Goal: Task Accomplishment & Management: Manage account settings

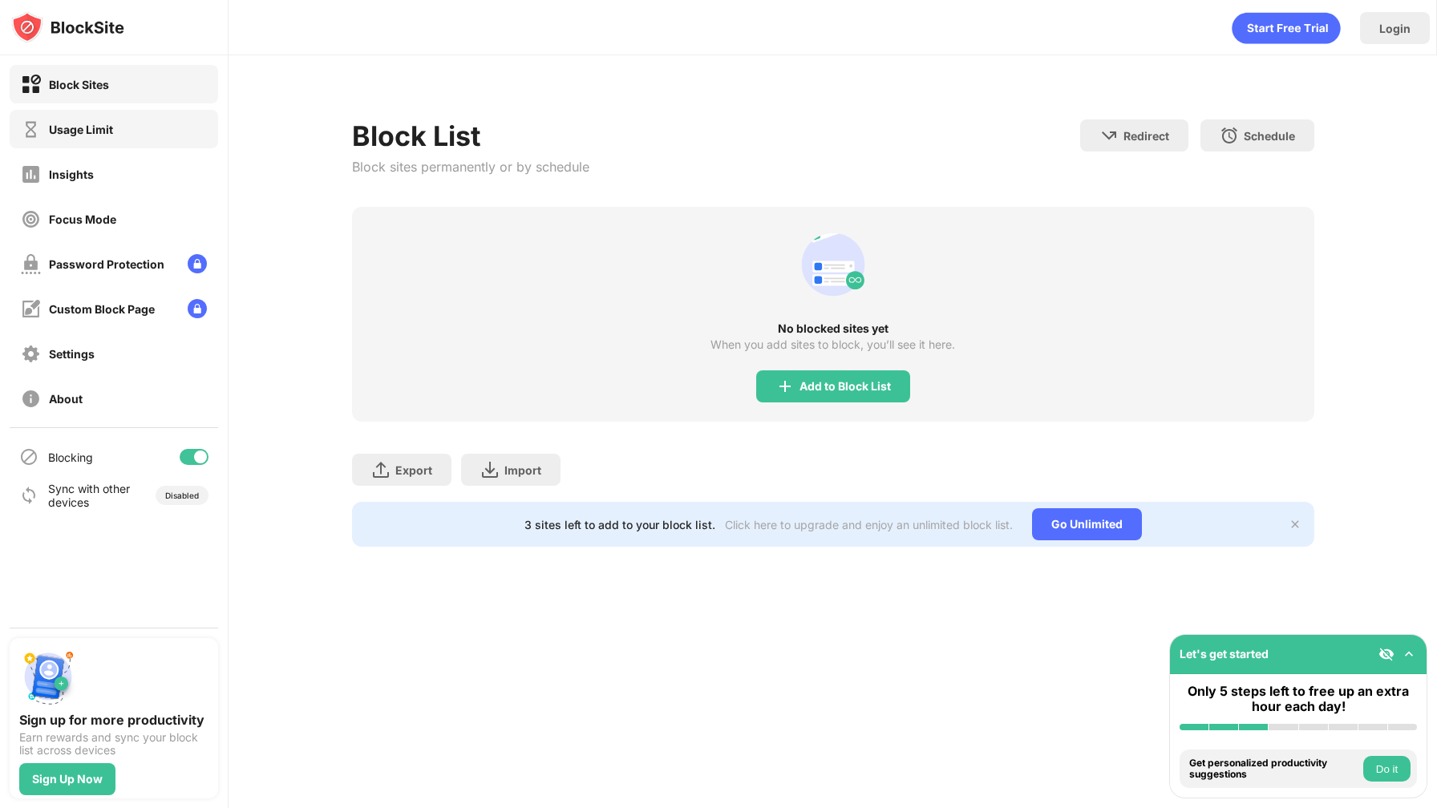
click at [63, 136] on div "Usage Limit" at bounding box center [67, 129] width 92 height 20
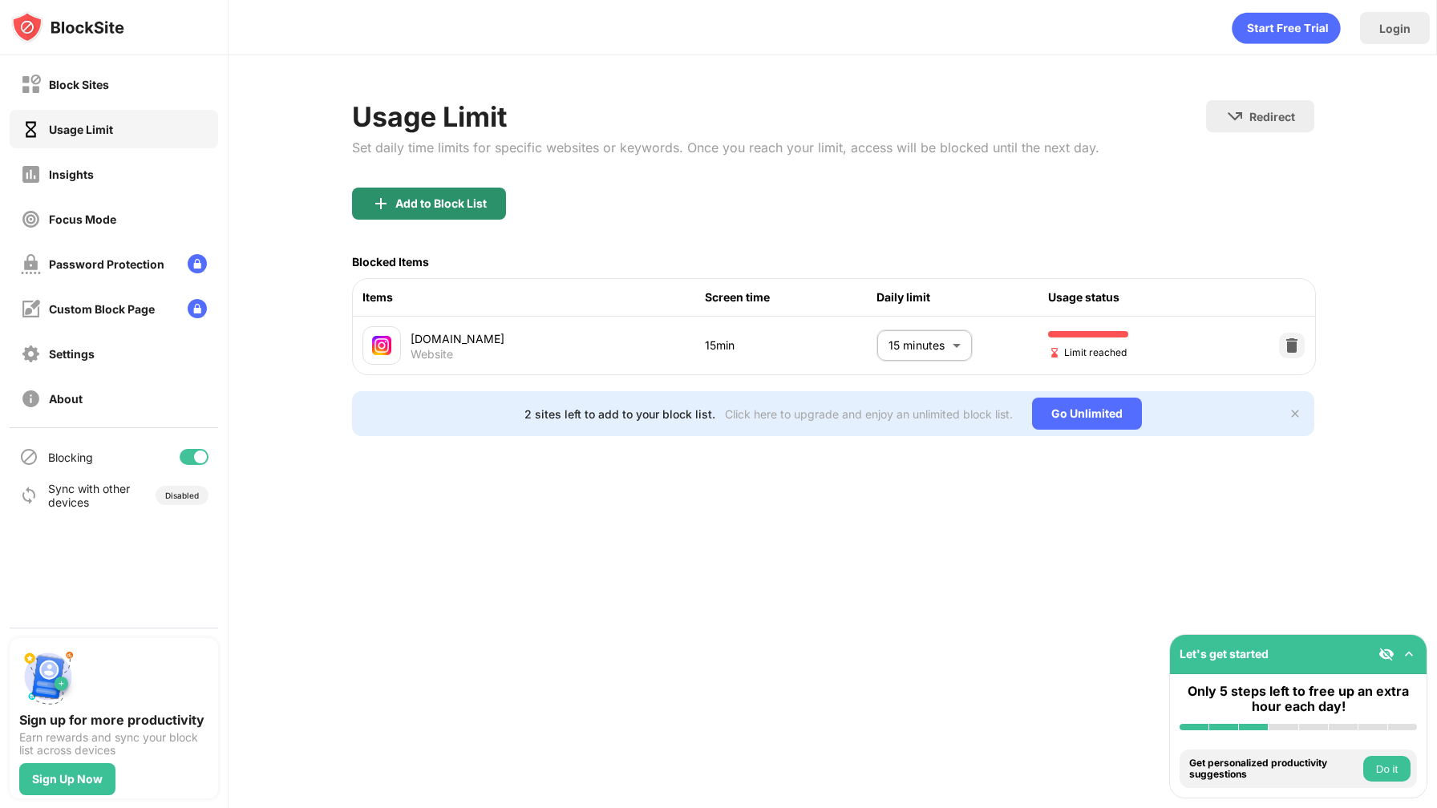
click at [448, 200] on div "Add to Block List" at bounding box center [440, 203] width 91 height 13
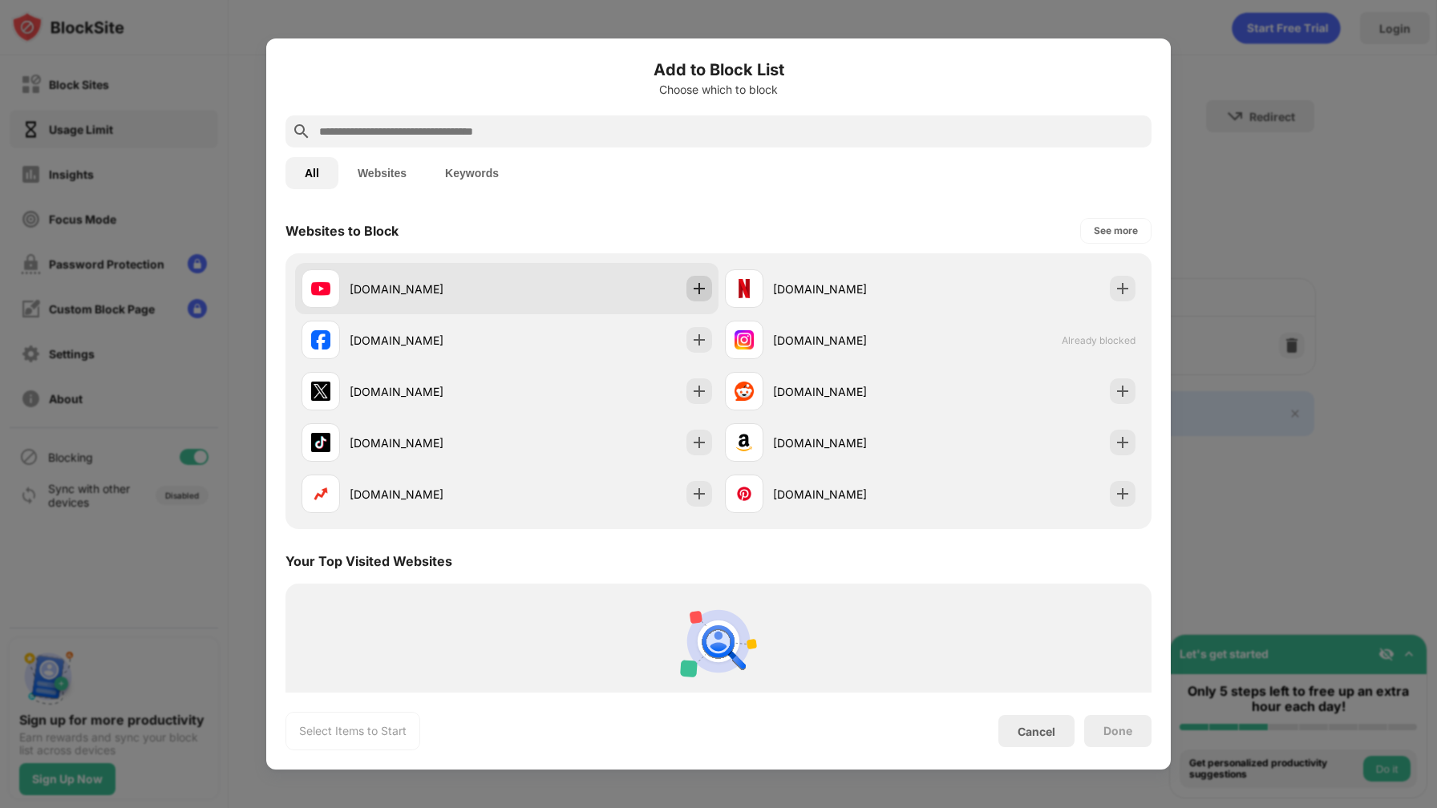
click at [699, 294] on img at bounding box center [699, 289] width 16 height 16
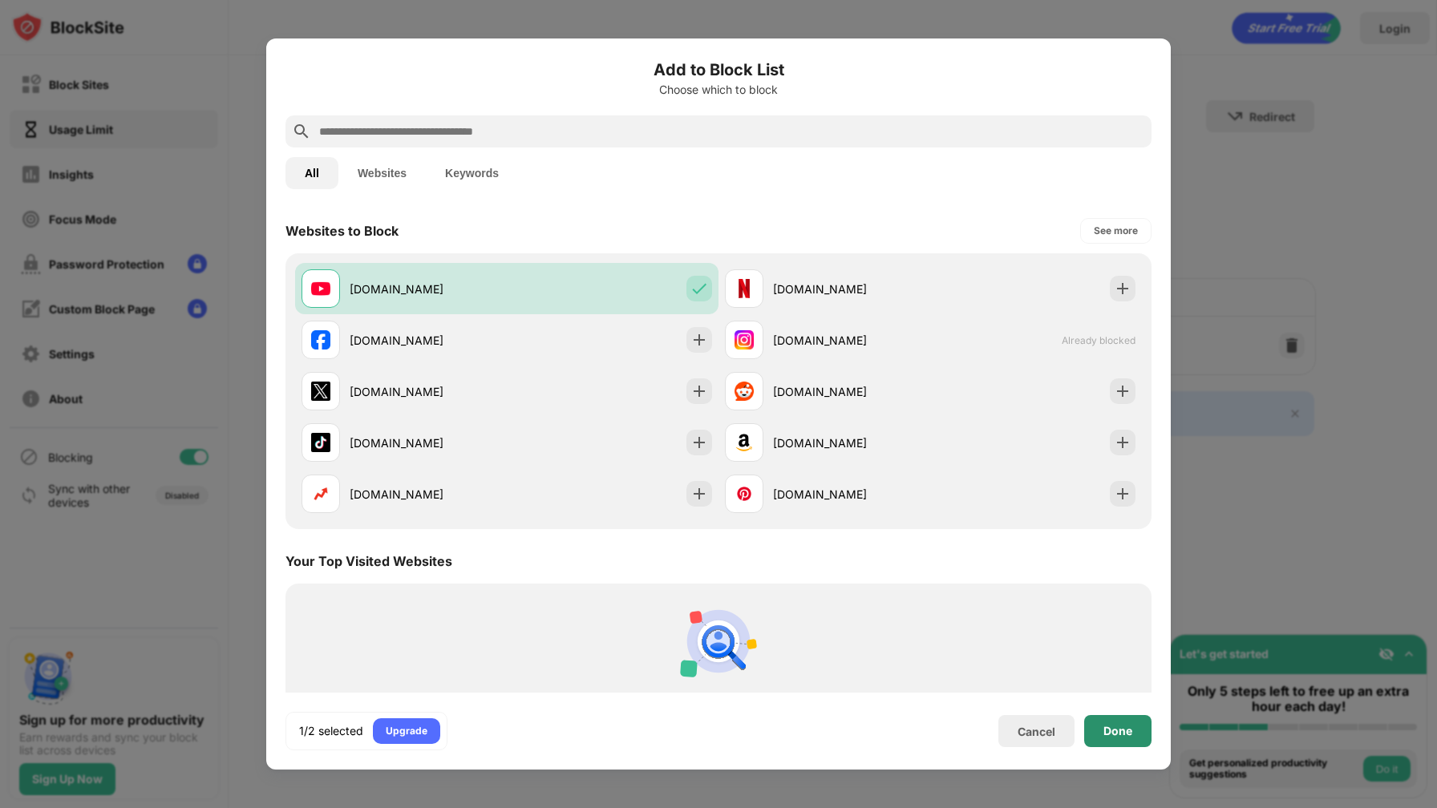
click at [1102, 738] on div "Done" at bounding box center [1117, 731] width 67 height 32
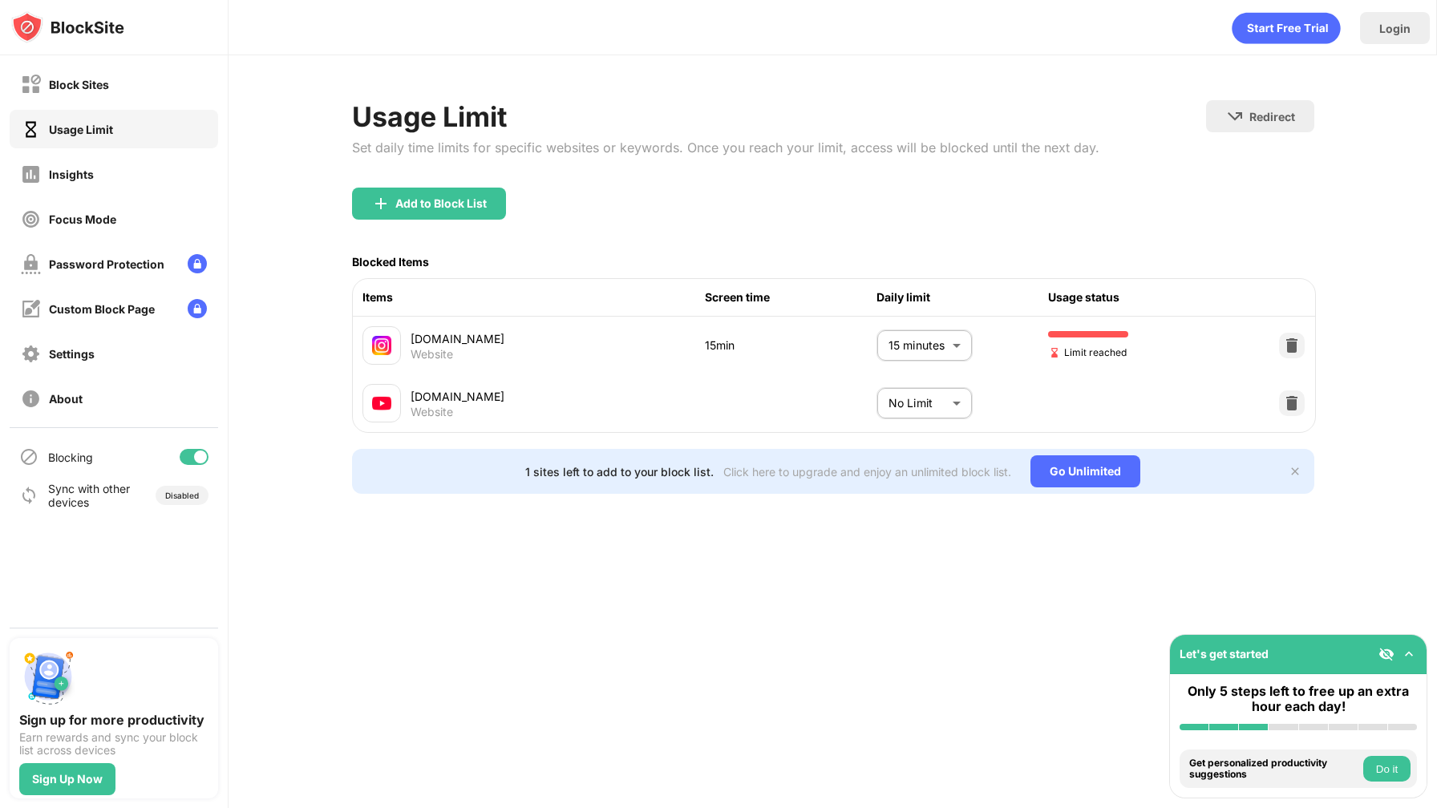
click at [942, 393] on body "Block Sites Usage Limit Insights Focus Mode Password Protection Custom Block Pa…" at bounding box center [718, 404] width 1437 height 808
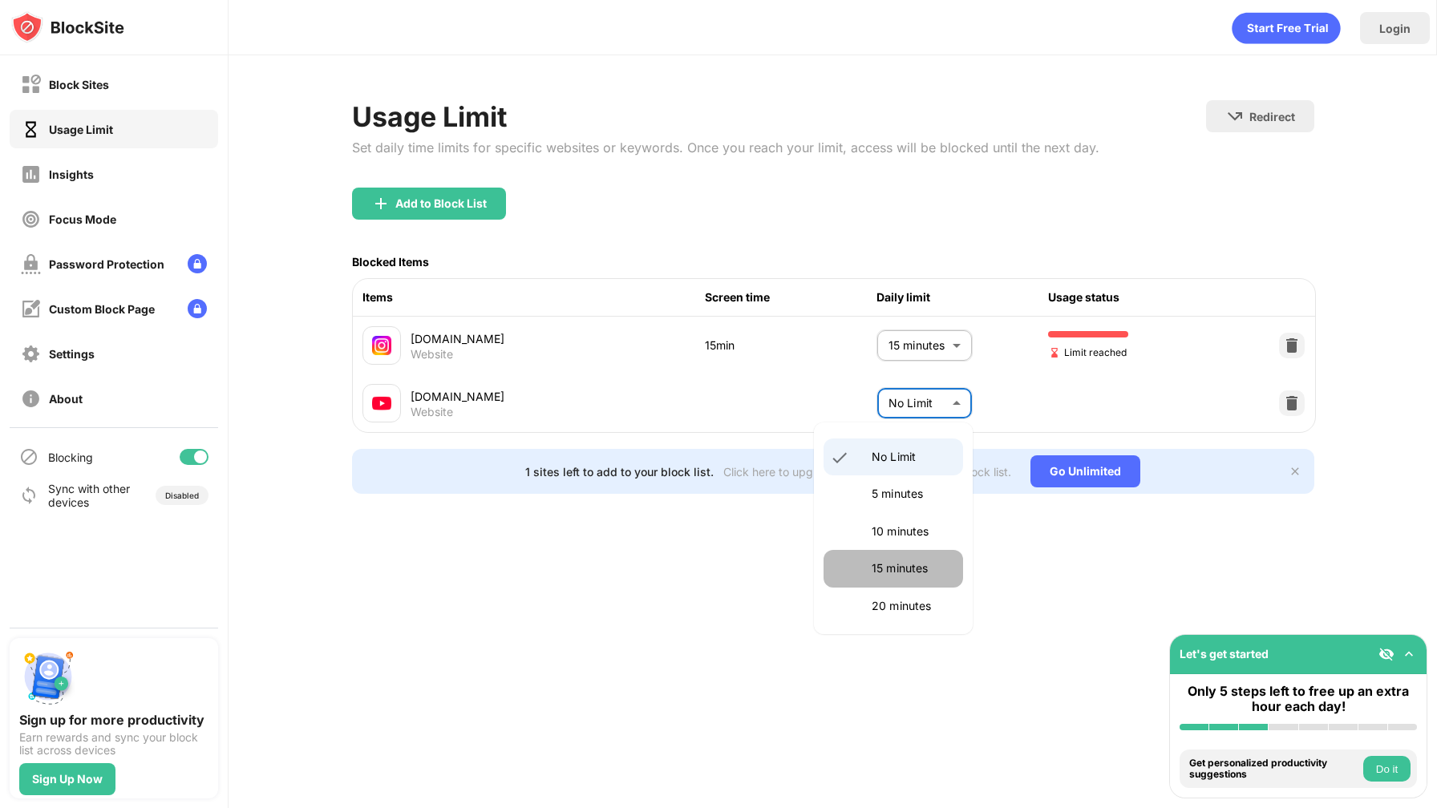
click at [919, 578] on li "15 minutes" at bounding box center [894, 568] width 140 height 37
type input "**"
